Goal: Find specific page/section: Find specific page/section

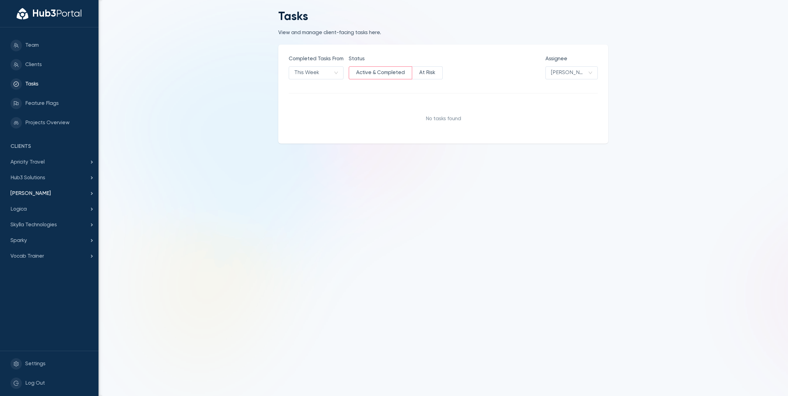
click at [35, 194] on span "[PERSON_NAME]" at bounding box center [49, 194] width 78 height 8
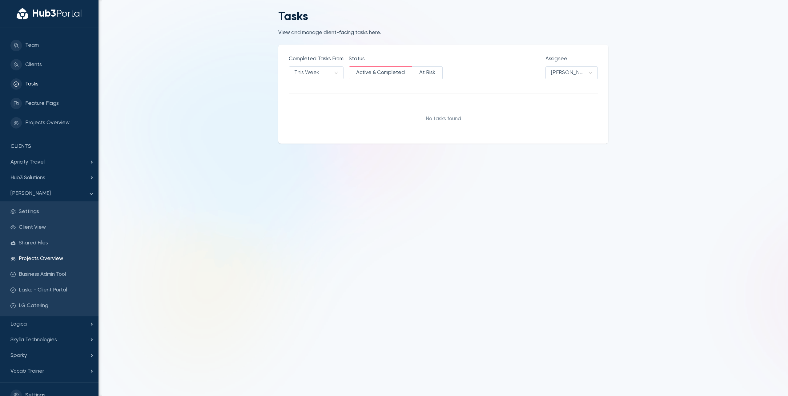
click at [70, 258] on span "Projects Overview" at bounding box center [53, 259] width 69 height 8
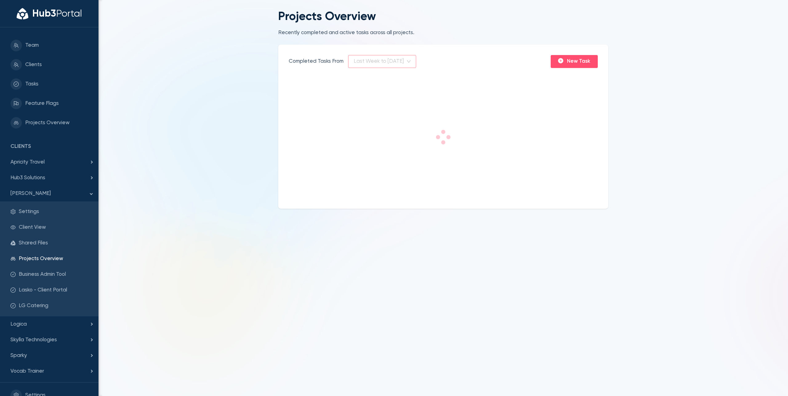
click at [389, 59] on span "Last Week to [DATE]" at bounding box center [381, 61] width 57 height 12
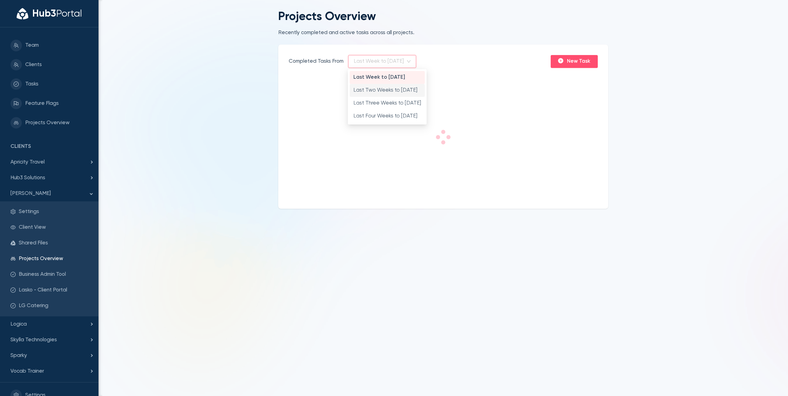
click at [374, 90] on div "Last Two Weeks to [DATE]" at bounding box center [387, 90] width 68 height 8
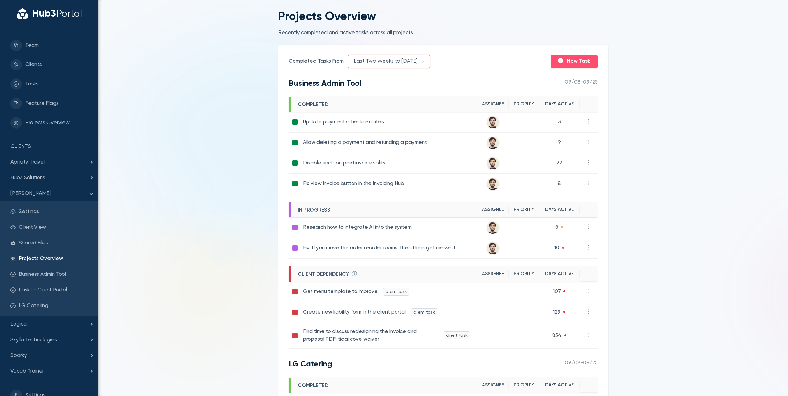
click at [216, 65] on main "Projects Overview Recently completed and active tasks across all projects. Comp…" at bounding box center [442, 198] width 689 height 396
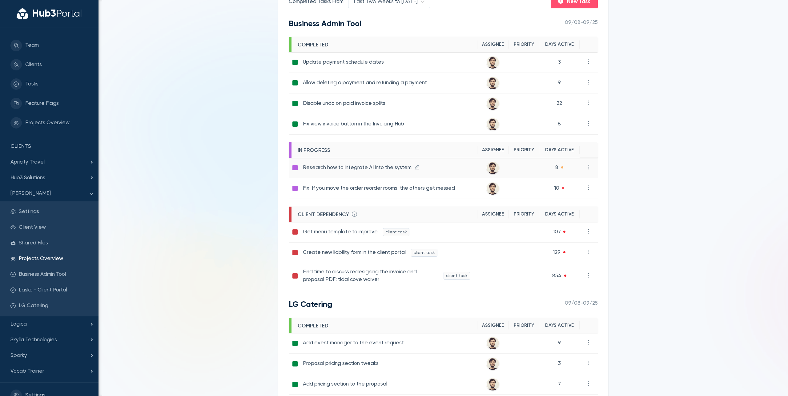
scroll to position [65, 0]
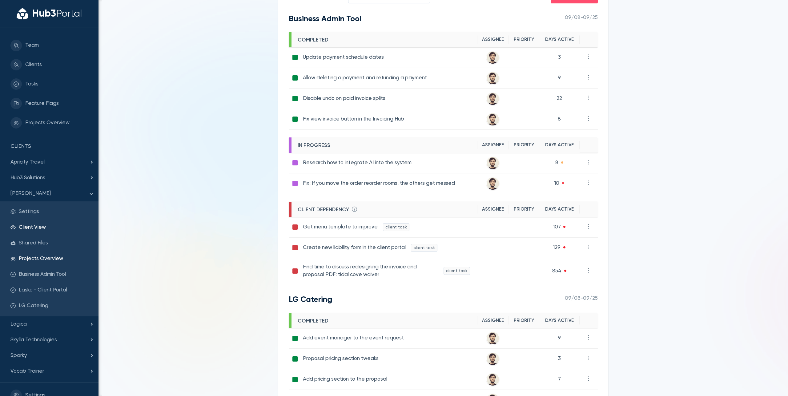
click at [60, 231] on span "Client View" at bounding box center [53, 228] width 69 height 8
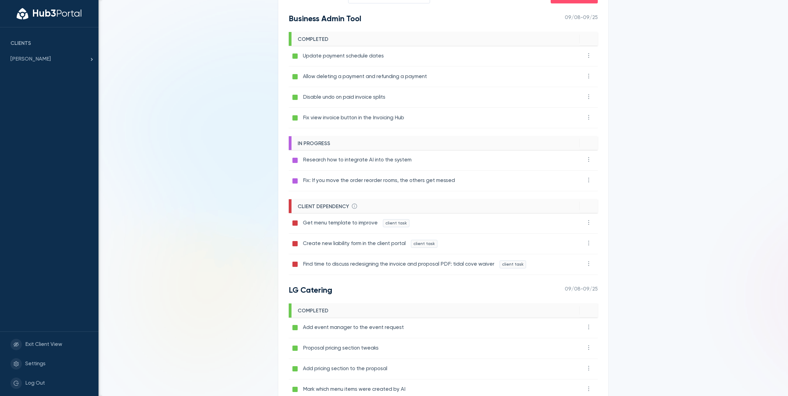
click at [227, 153] on main "Projects Overview Recently completed and active tasks across all projects. Comp…" at bounding box center [442, 198] width 689 height 396
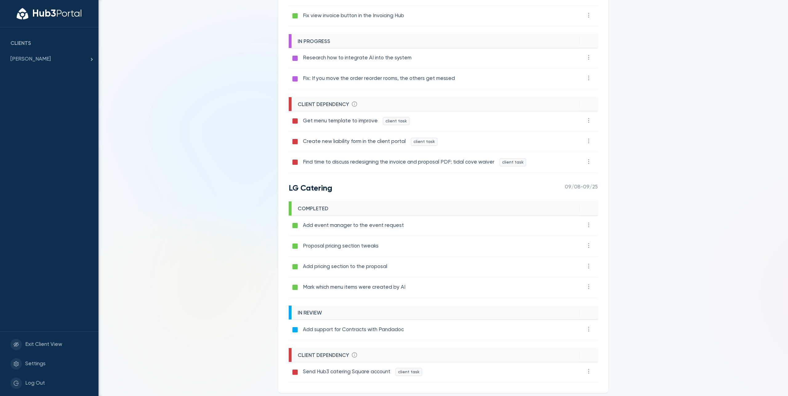
scroll to position [166, 0]
click at [153, 225] on main "Projects Overview Recently completed and active tasks across all projects. Comp…" at bounding box center [442, 198] width 689 height 396
click at [152, 227] on main "Projects Overview Recently completed and active tasks across all projects. Comp…" at bounding box center [442, 198] width 689 height 396
click at [168, 201] on main "Projects Overview Recently completed and active tasks across all projects. Comp…" at bounding box center [442, 198] width 689 height 396
click at [183, 201] on main "Projects Overview Recently completed and active tasks across all projects. Comp…" at bounding box center [442, 198] width 689 height 396
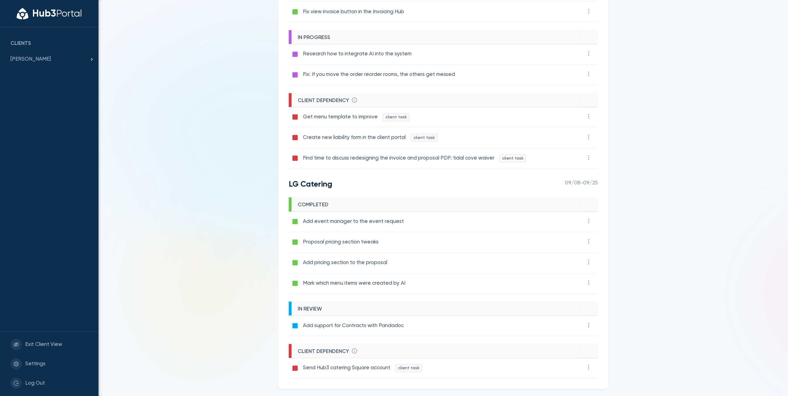
scroll to position [174, 0]
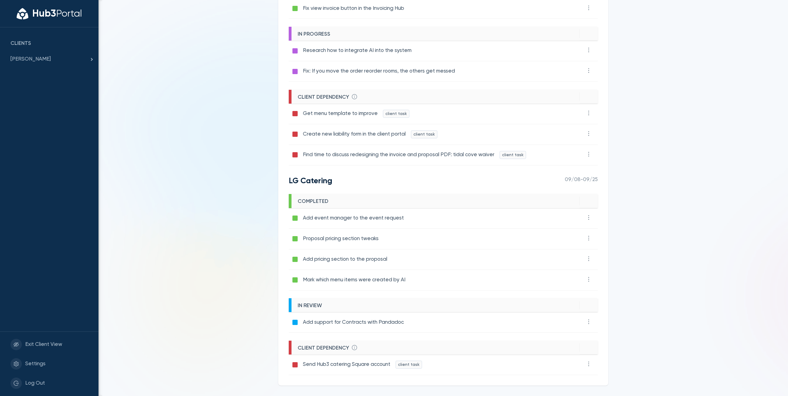
click at [190, 189] on main "Projects Overview Recently completed and active tasks across all projects. Comp…" at bounding box center [442, 198] width 689 height 396
click at [198, 90] on main "Projects Overview Recently completed and active tasks across all projects. Comp…" at bounding box center [442, 198] width 689 height 396
